Goal: Transaction & Acquisition: Purchase product/service

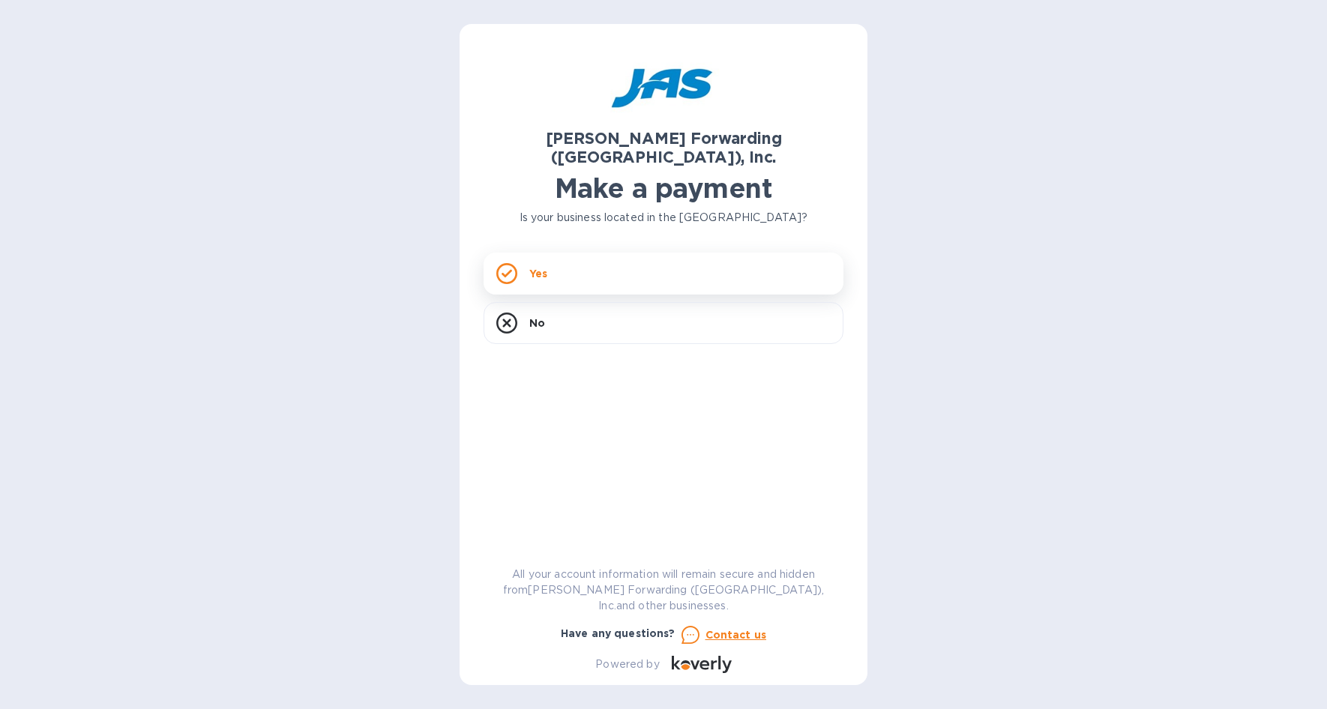
click at [565, 256] on div "Yes" at bounding box center [664, 274] width 360 height 42
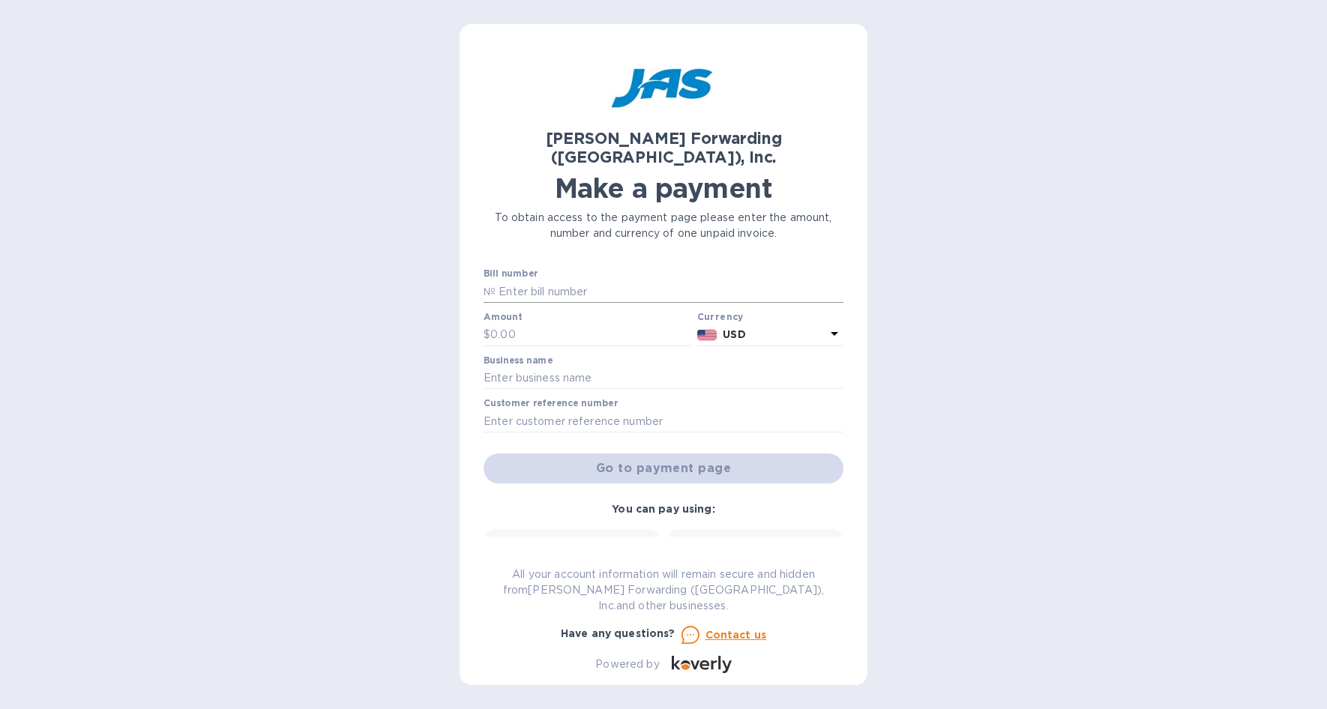
click at [571, 280] on input "text" at bounding box center [670, 291] width 348 height 22
paste input "DET503408974"
type input "DET503408974"
click at [526, 324] on input "text" at bounding box center [590, 335] width 201 height 22
click at [575, 324] on input "text" at bounding box center [590, 335] width 201 height 22
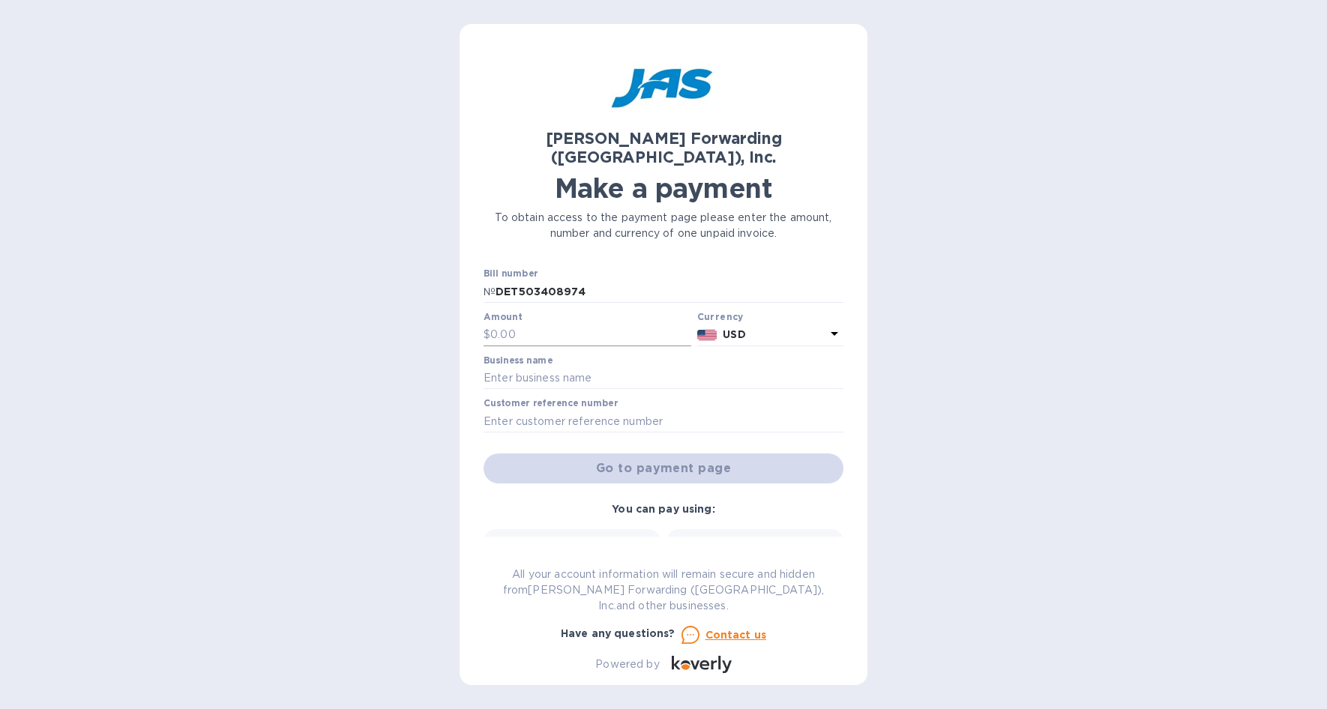
click at [541, 324] on input "text" at bounding box center [590, 335] width 201 height 22
paste input "11,768.08"
type input "11,768.08"
click at [538, 367] on input "text" at bounding box center [664, 378] width 360 height 22
click at [531, 367] on input "text" at bounding box center [664, 378] width 360 height 22
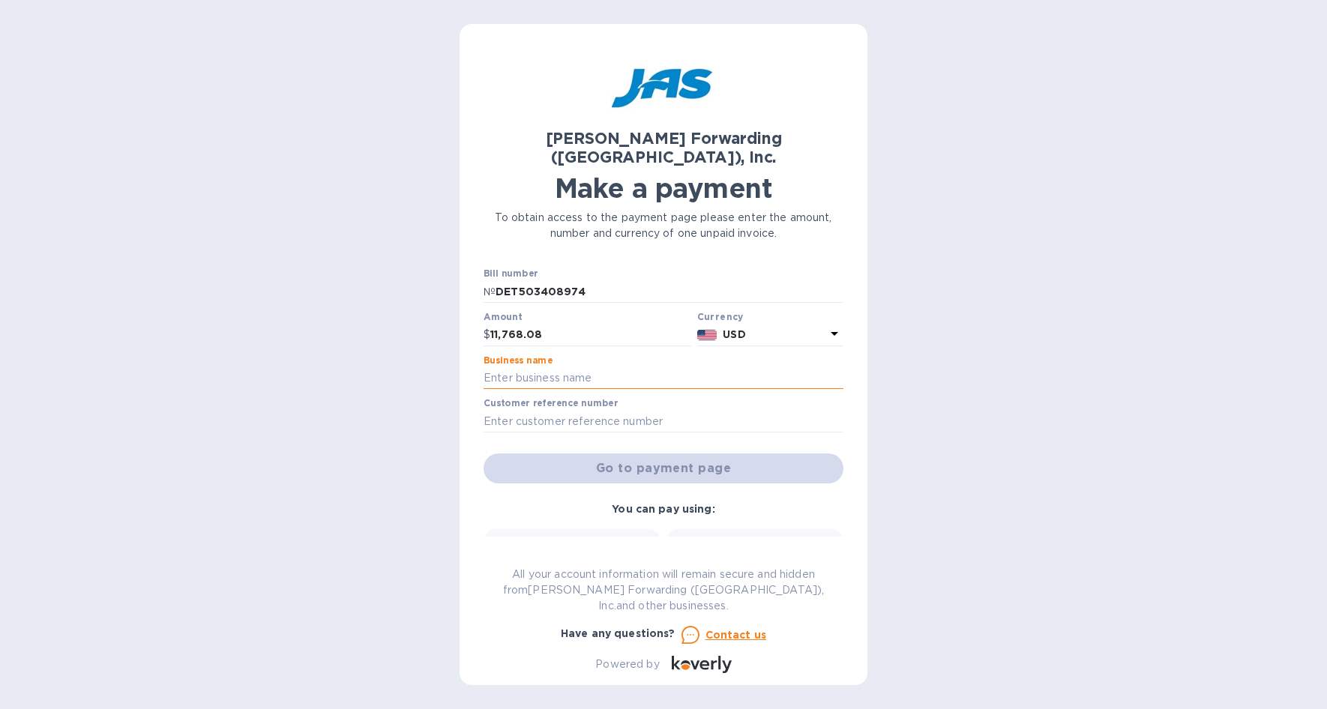
paste input "RIVALRY TROPHY LLC"
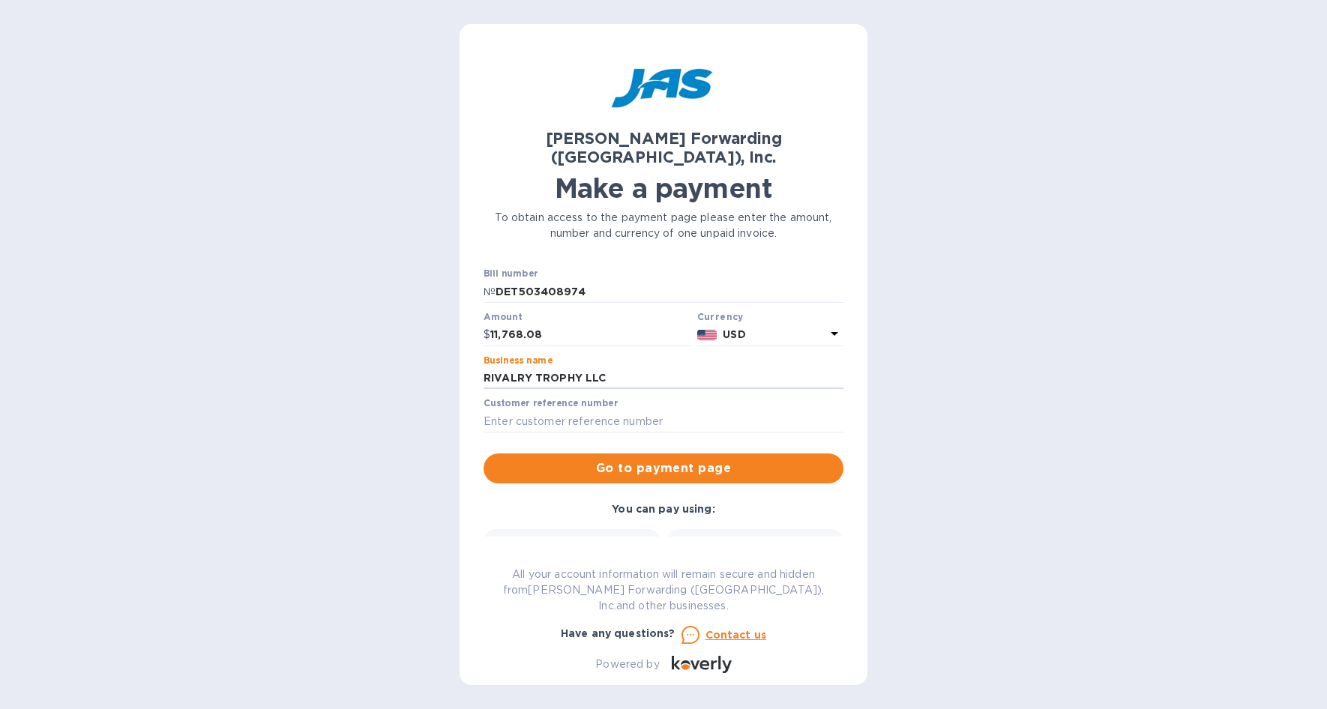
type input "RIVALRY TROPHY LLC"
click at [590, 410] on input "text" at bounding box center [664, 421] width 360 height 22
paste input "S508920030"
type input "S508920030"
click at [998, 60] on div "[PERSON_NAME] Forwarding ([GEOGRAPHIC_DATA]), Inc. Make a payment To obtain acc…" at bounding box center [663, 354] width 1327 height 709
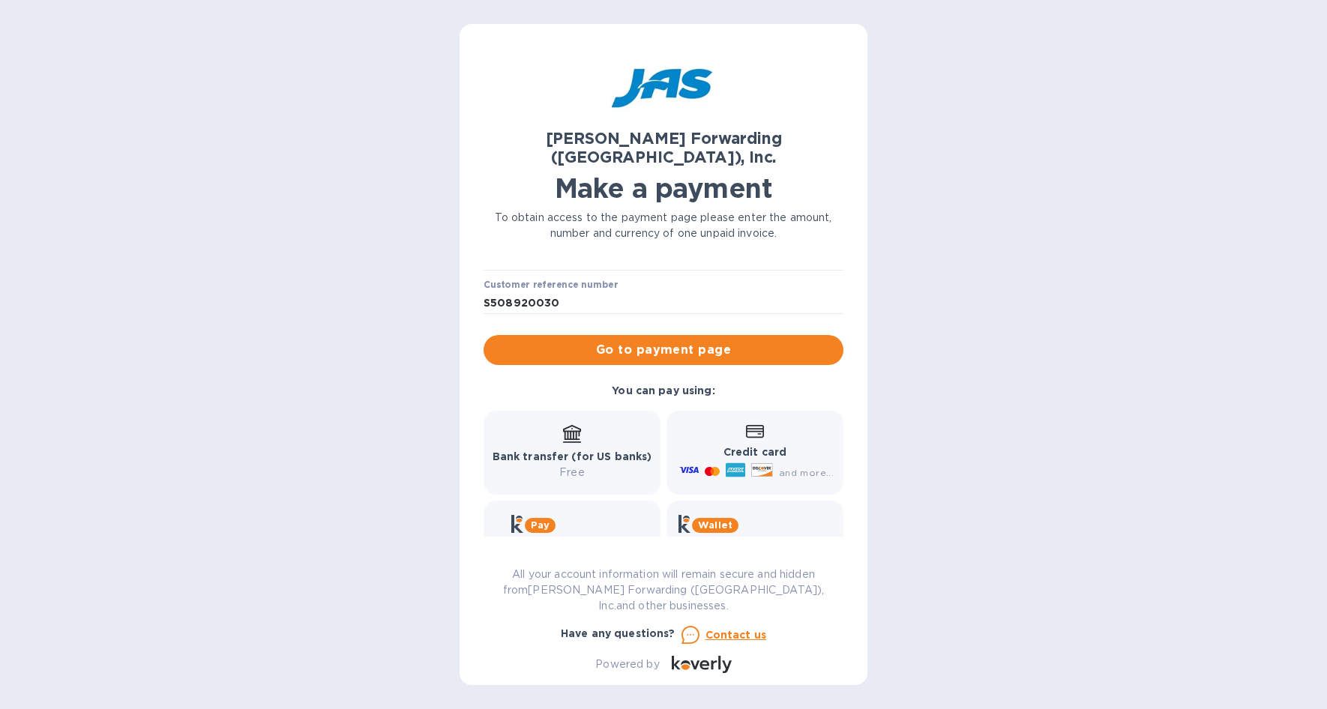
scroll to position [141, 0]
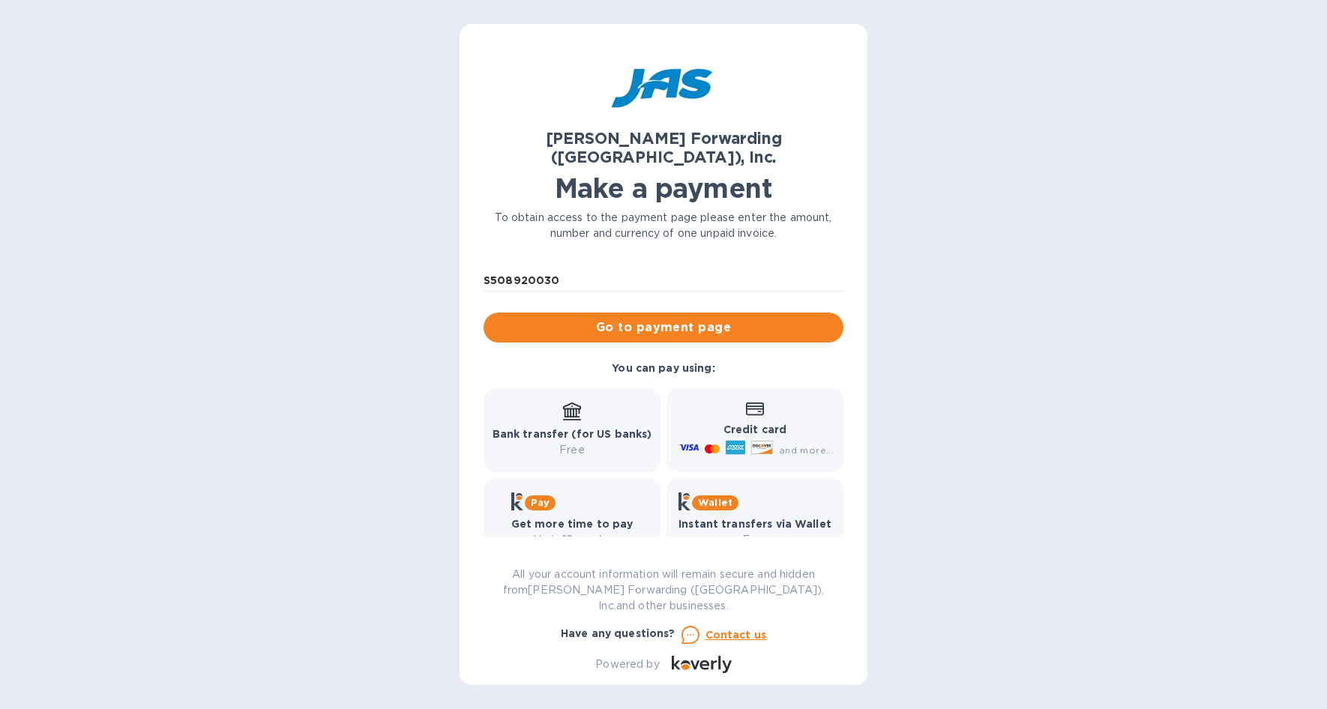
click at [593, 403] on div "Bank transfer (for US banks) Free" at bounding box center [573, 430] width 160 height 55
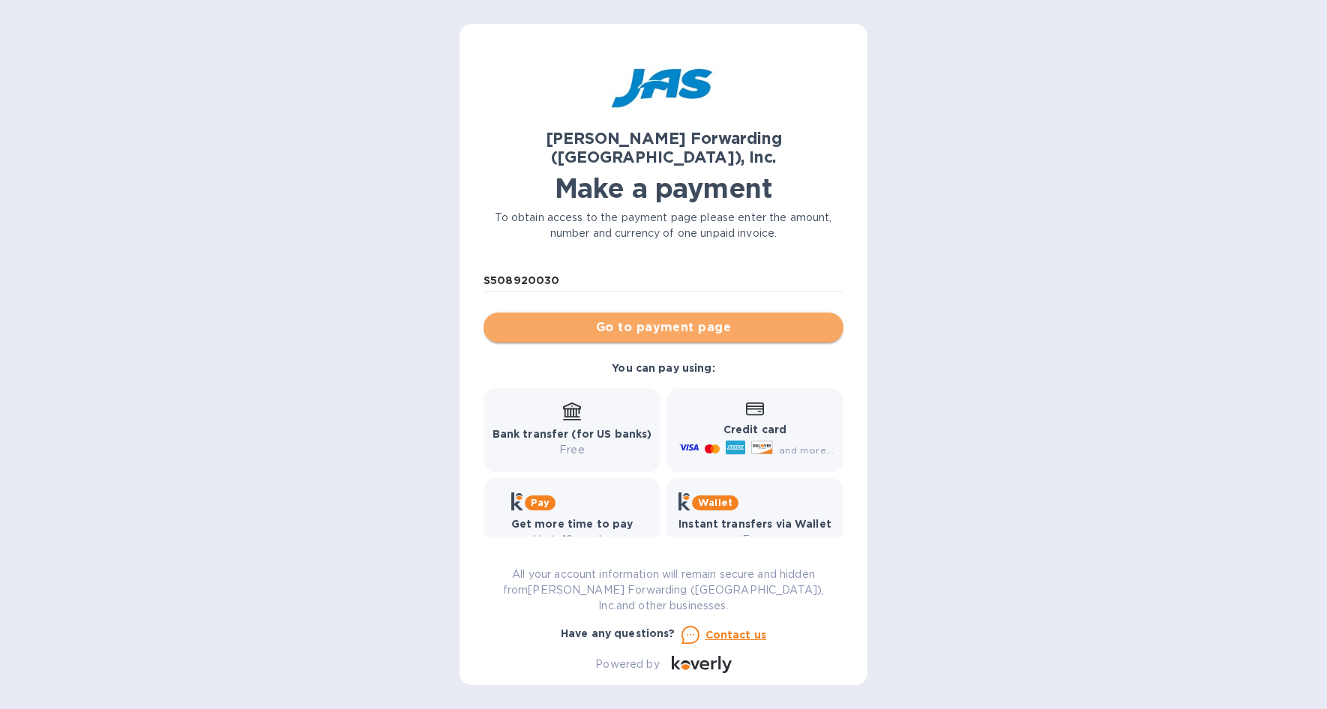
click at [698, 319] on span "Go to payment page" at bounding box center [664, 328] width 336 height 18
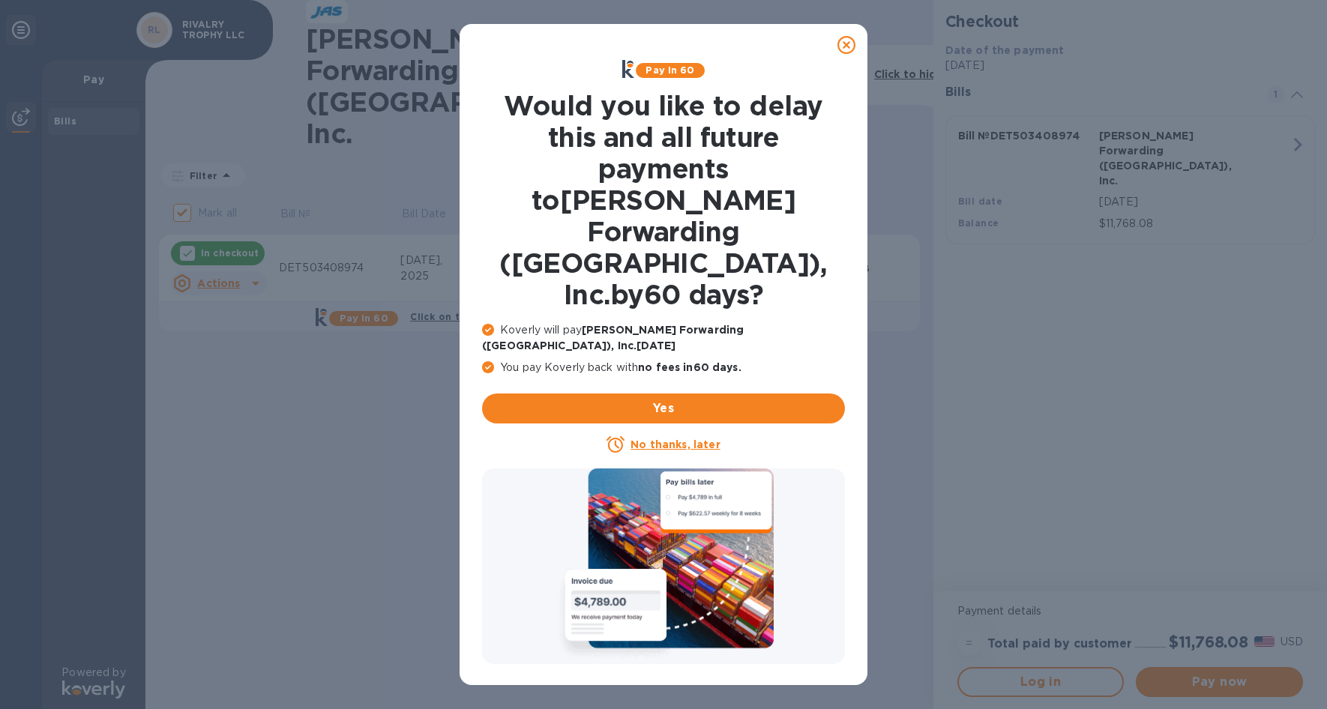
click at [842, 52] on icon at bounding box center [847, 45] width 18 height 18
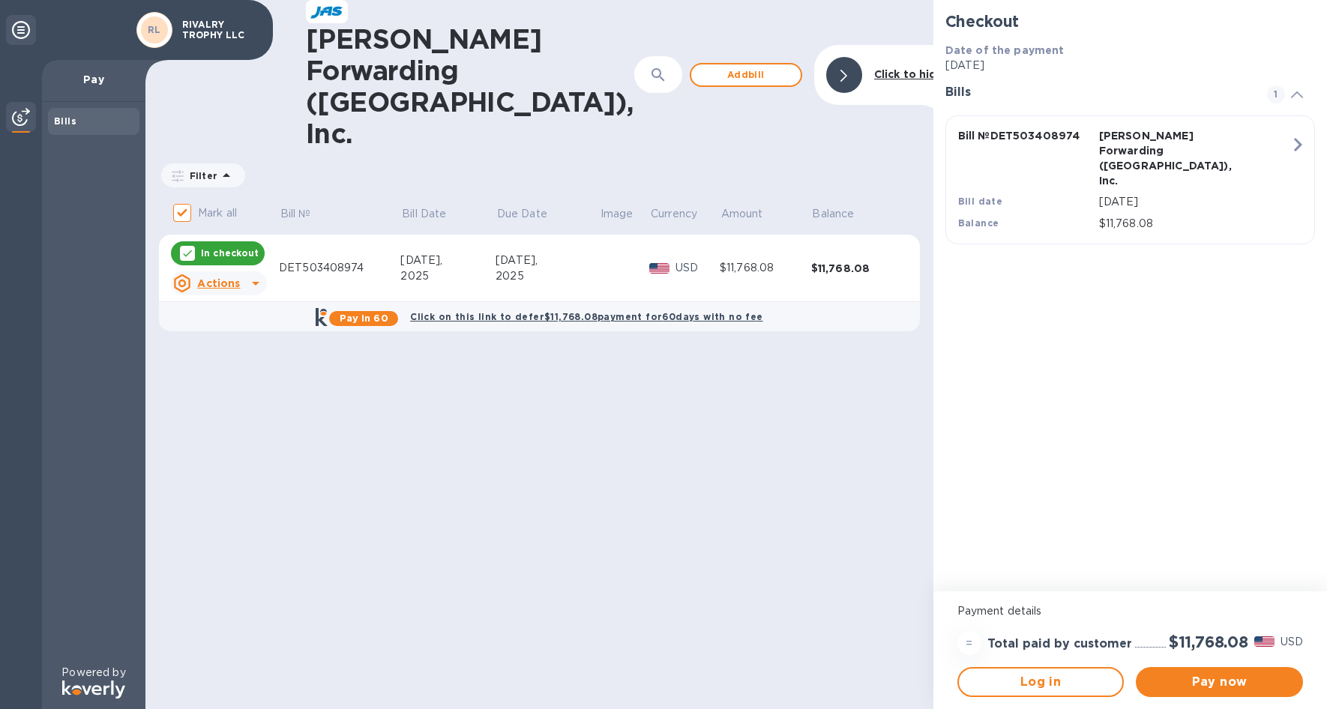
drag, startPoint x: 514, startPoint y: 71, endPoint x: 541, endPoint y: 103, distance: 41.5
click at [514, 71] on div "[PERSON_NAME] Forwarding ([GEOGRAPHIC_DATA]), Inc. ​ Add [PERSON_NAME] to hide …" at bounding box center [539, 354] width 788 height 709
click at [1198, 680] on span "Pay now" at bounding box center [1219, 682] width 143 height 18
